Goal: Browse casually: Explore the website without a specific task or goal

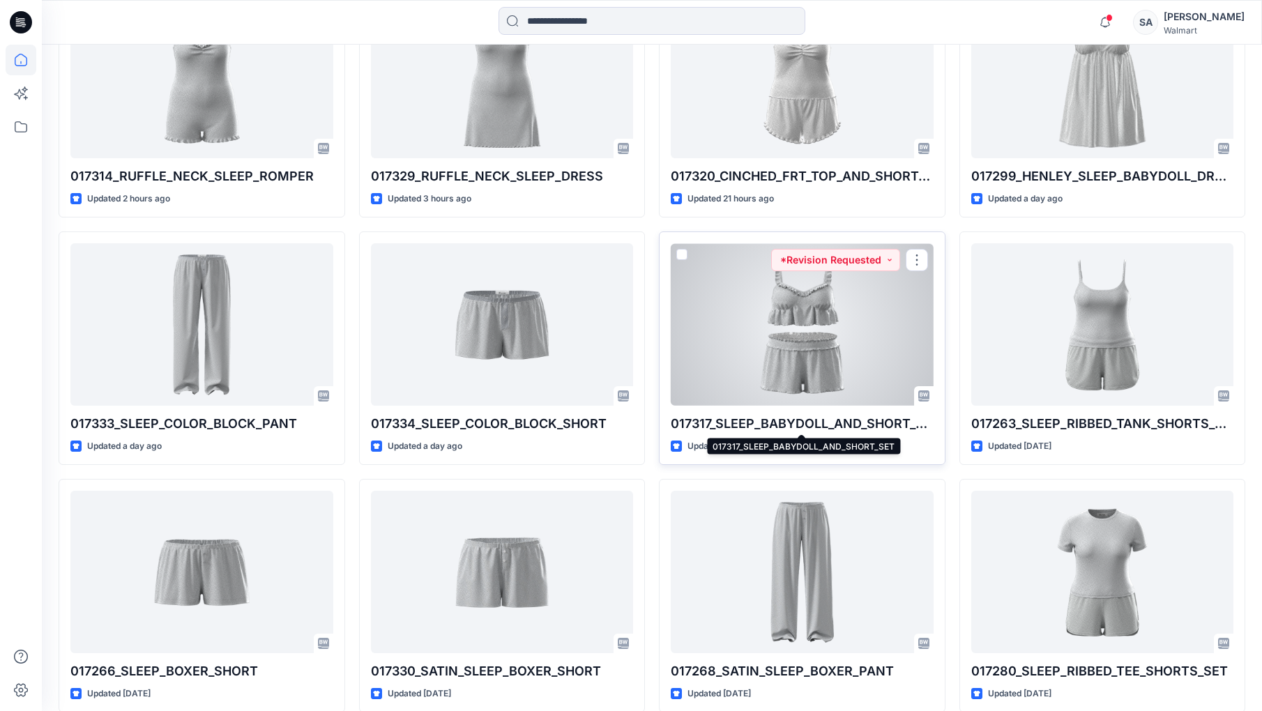
scroll to position [518, 0]
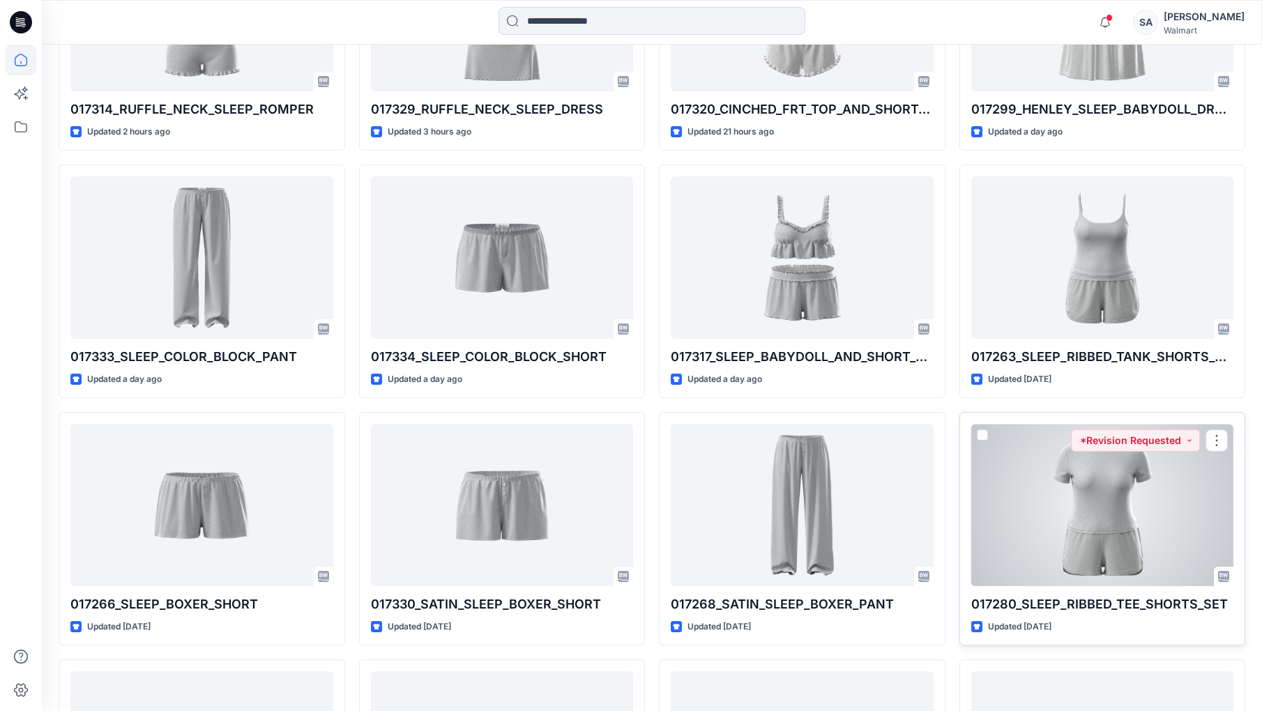
click at [1137, 470] on div at bounding box center [1102, 505] width 263 height 162
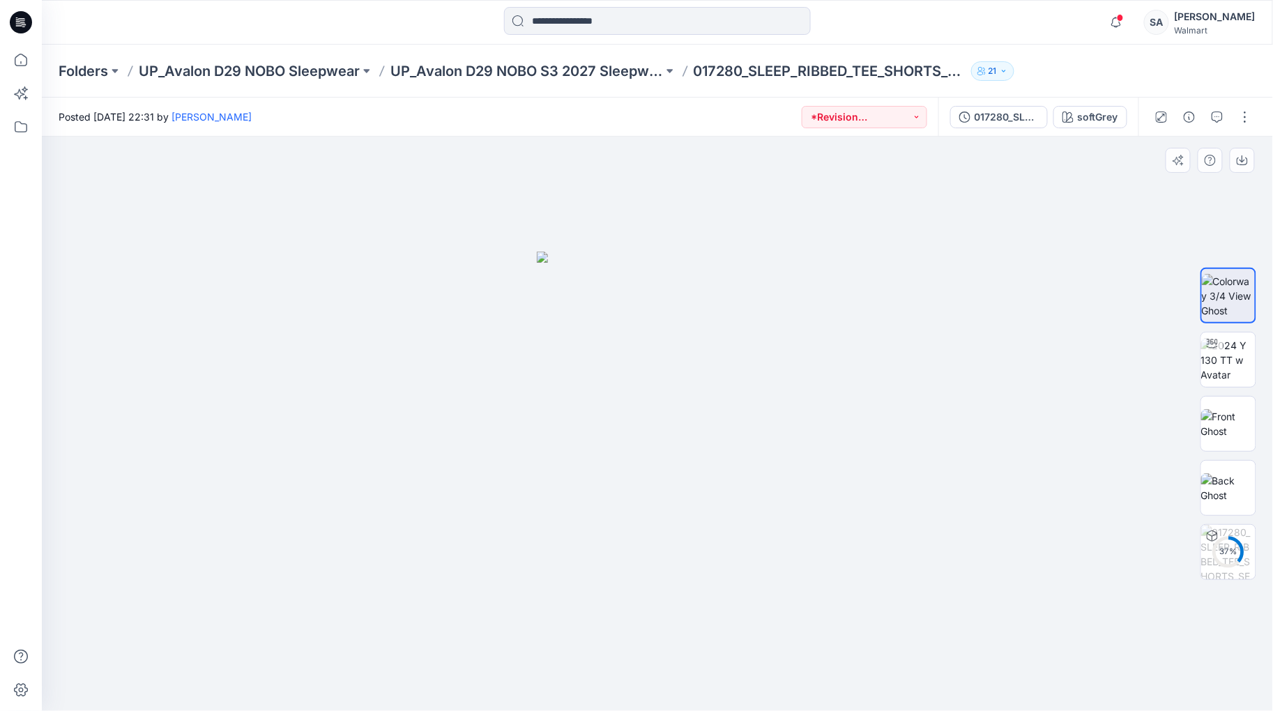
click at [734, 482] on img at bounding box center [657, 481] width 241 height 459
click at [1216, 342] on icon at bounding box center [1211, 343] width 11 height 9
drag, startPoint x: 827, startPoint y: 678, endPoint x: 822, endPoint y: 620, distance: 58.1
click at [822, 620] on div at bounding box center [657, 424] width 1231 height 574
click at [1063, 273] on img at bounding box center [657, 284] width 1133 height 854
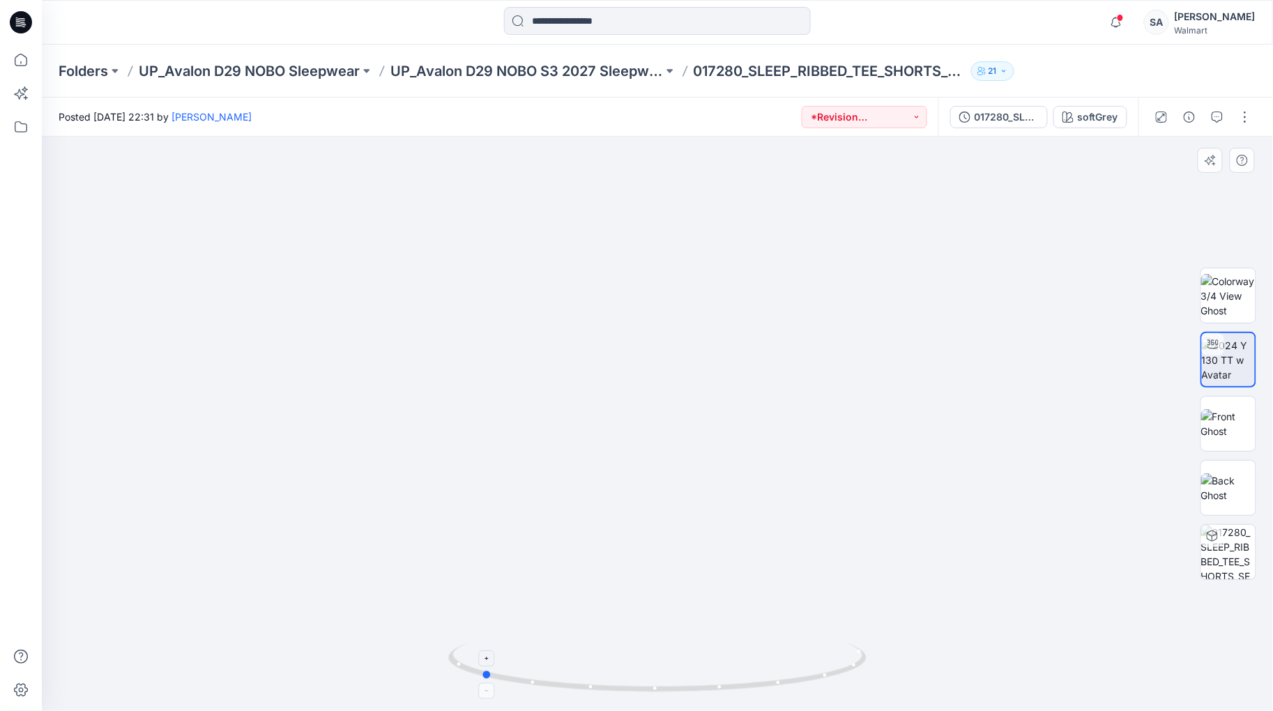
drag, startPoint x: 827, startPoint y: 678, endPoint x: 655, endPoint y: 690, distance: 171.9
click at [655, 690] on icon at bounding box center [659, 669] width 422 height 52
drag, startPoint x: 1155, startPoint y: 82, endPoint x: 1093, endPoint y: 102, distance: 65.0
click at [1155, 82] on div "Folders UP_Avalon D29 NOBO Sleepwear UP_Avalon D29 NOBO S3 2027 Sleepwear 01728…" at bounding box center [657, 71] width 1231 height 53
click at [15, 18] on icon at bounding box center [21, 22] width 22 height 22
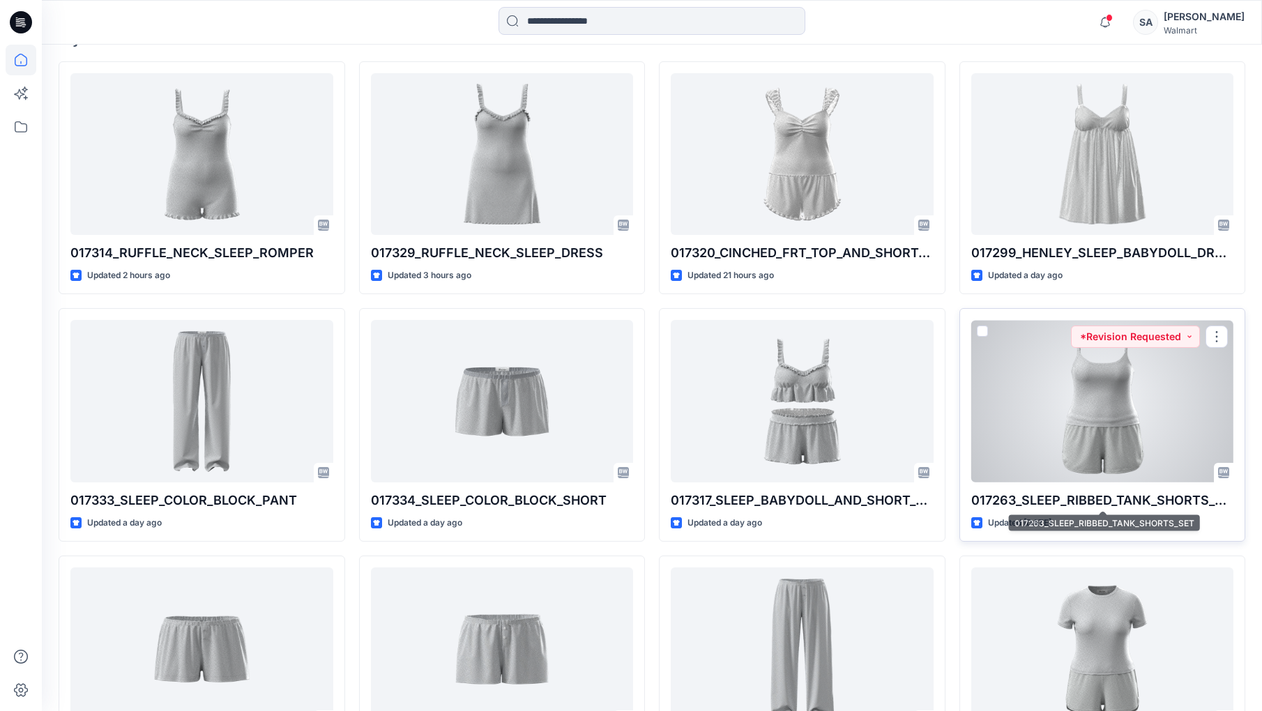
scroll to position [464, 0]
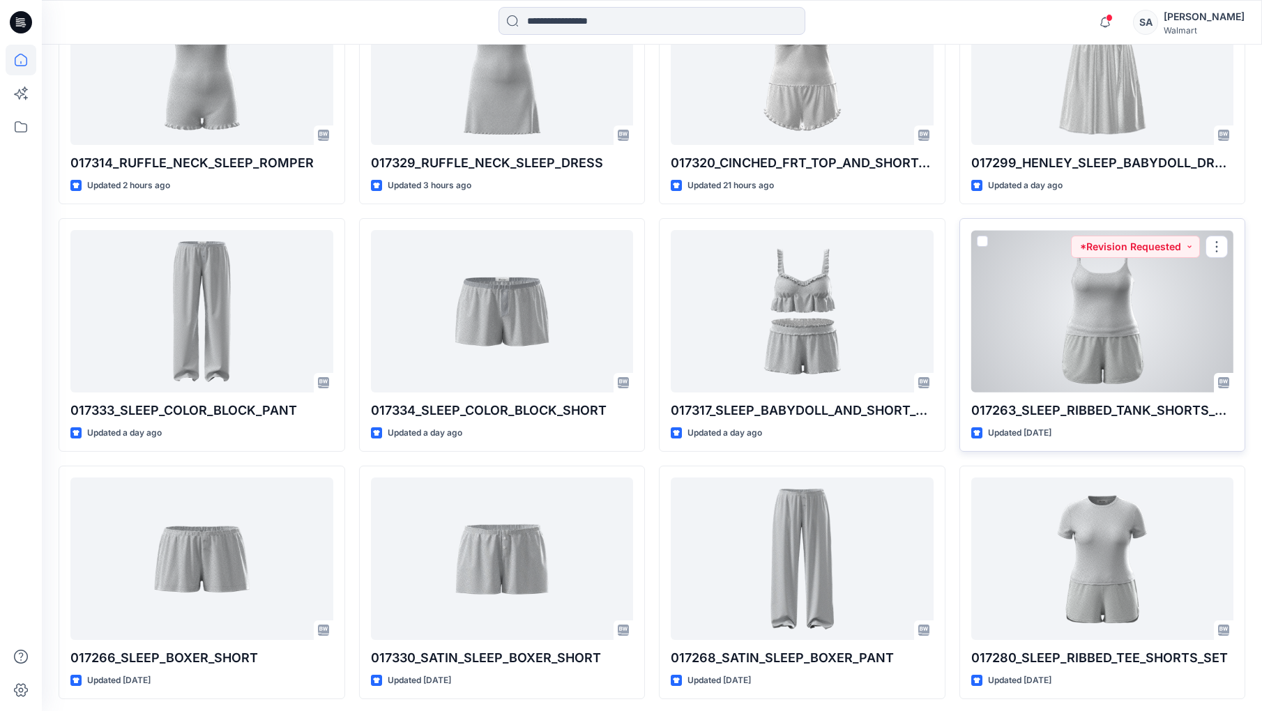
click at [1119, 307] on div at bounding box center [1102, 311] width 263 height 162
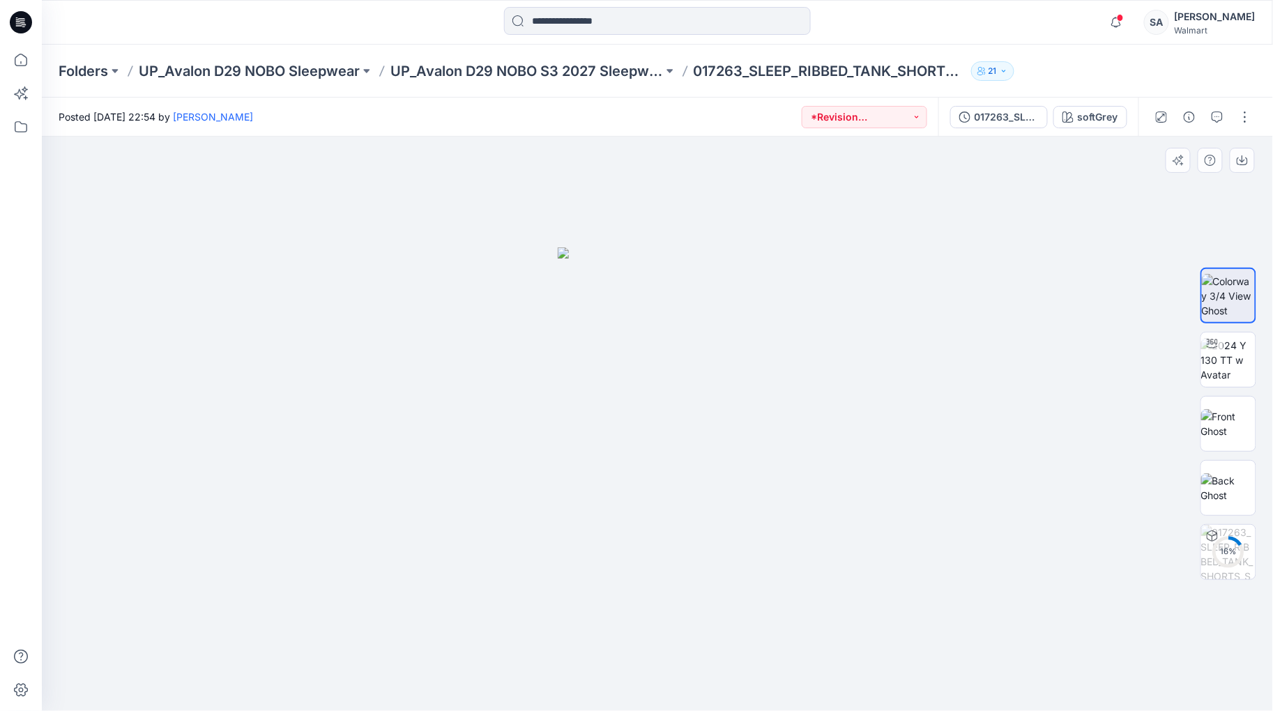
click at [737, 506] on img at bounding box center [657, 478] width 199 height 463
click at [1234, 371] on img at bounding box center [1228, 360] width 54 height 44
drag, startPoint x: 782, startPoint y: 695, endPoint x: 410, endPoint y: 659, distance: 373.9
click at [410, 659] on div at bounding box center [657, 424] width 1231 height 574
click at [3, 25] on div at bounding box center [21, 22] width 45 height 45
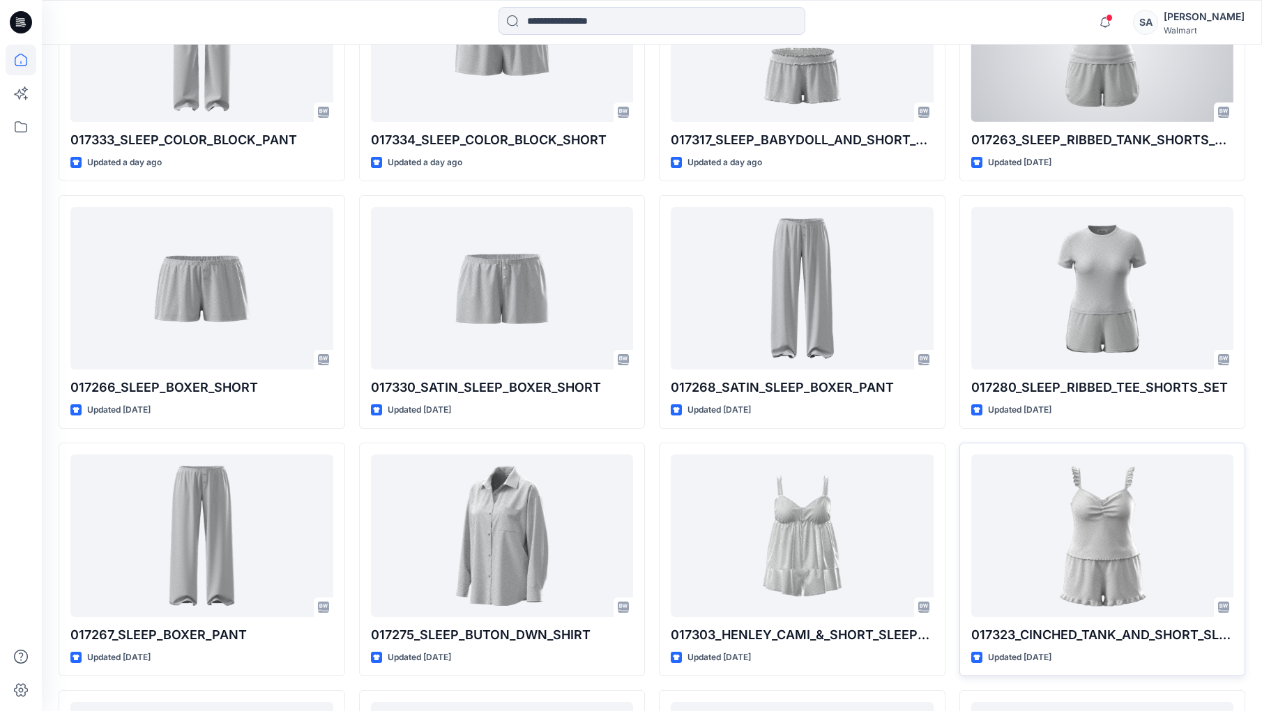
scroll to position [750, 0]
